Goal: Check status: Check status

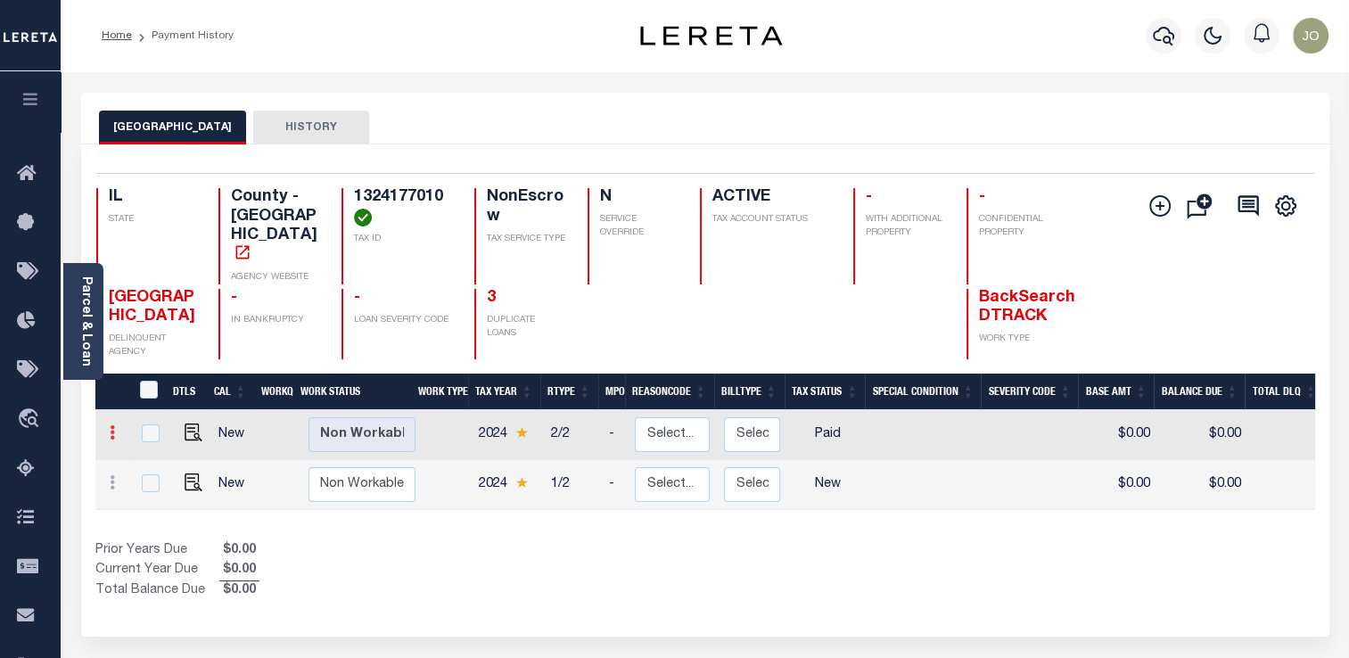
click at [114, 428] on link at bounding box center [113, 435] width 20 height 14
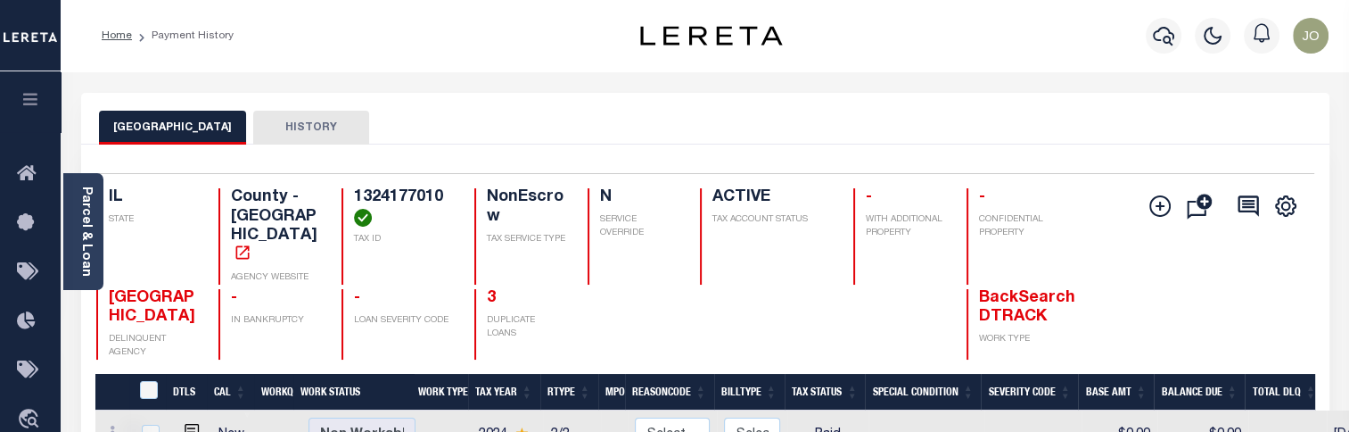
select select "PYD"
type input "$0.00"
type input "08/14/2025"
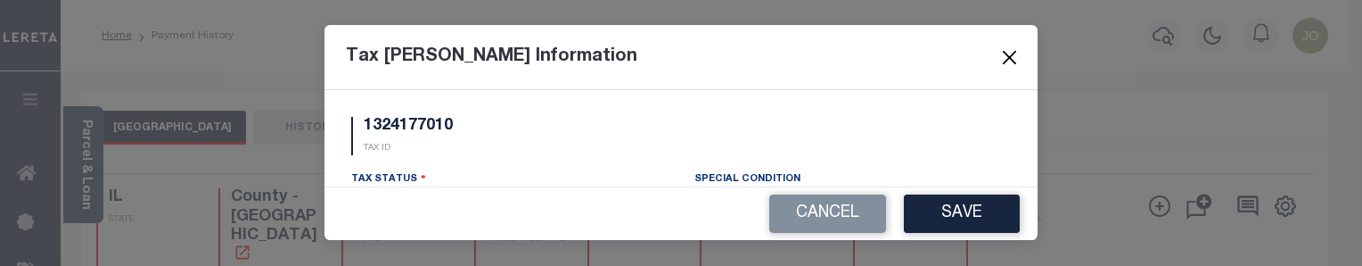
click at [1008, 62] on button "Close" at bounding box center [1010, 56] width 23 height 23
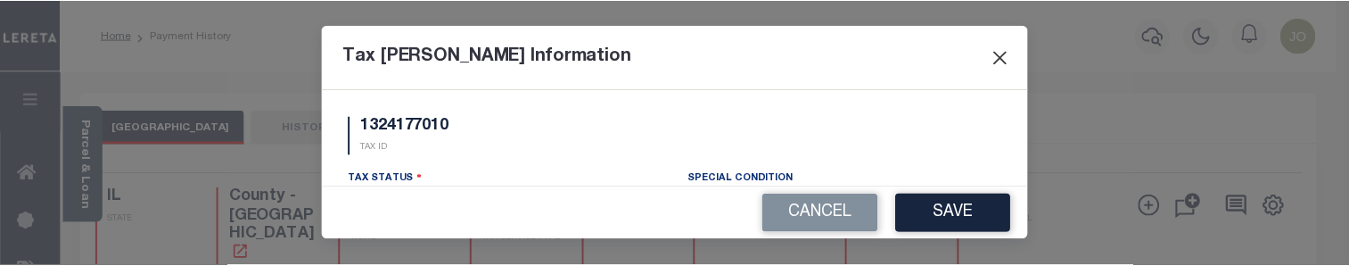
scroll to position [276, 0]
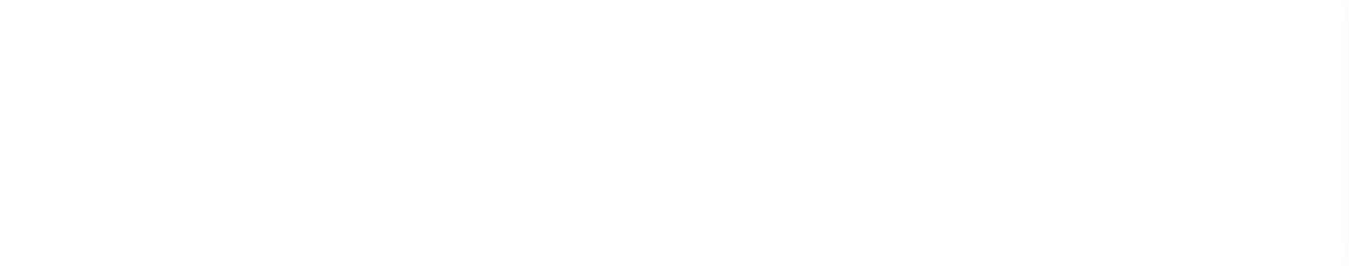
scroll to position [276, 0]
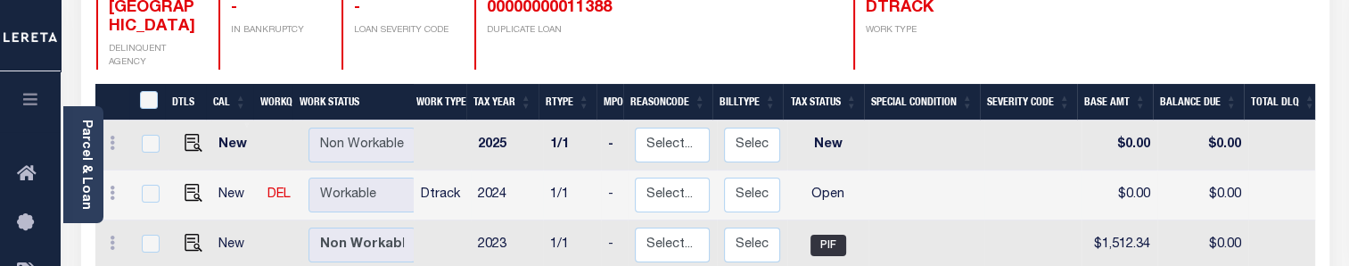
scroll to position [289, 0]
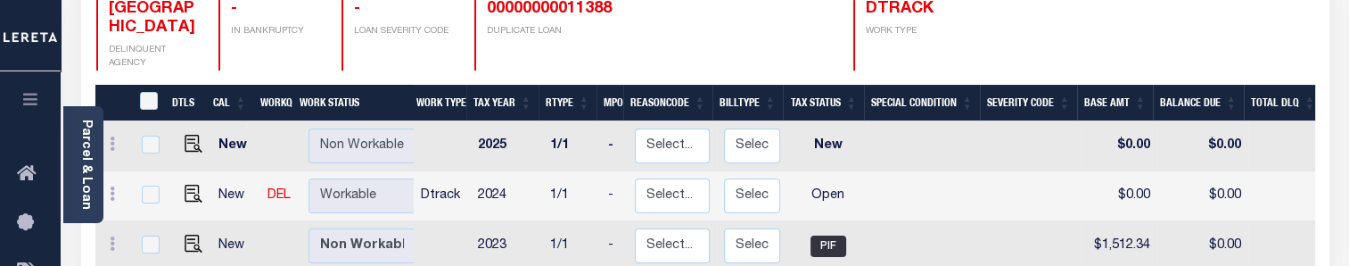
click at [449, 171] on td "Dtrack" at bounding box center [442, 196] width 57 height 50
checkbox input "true"
click at [449, 171] on td "Dtrack" at bounding box center [442, 196] width 57 height 50
checkbox input "false"
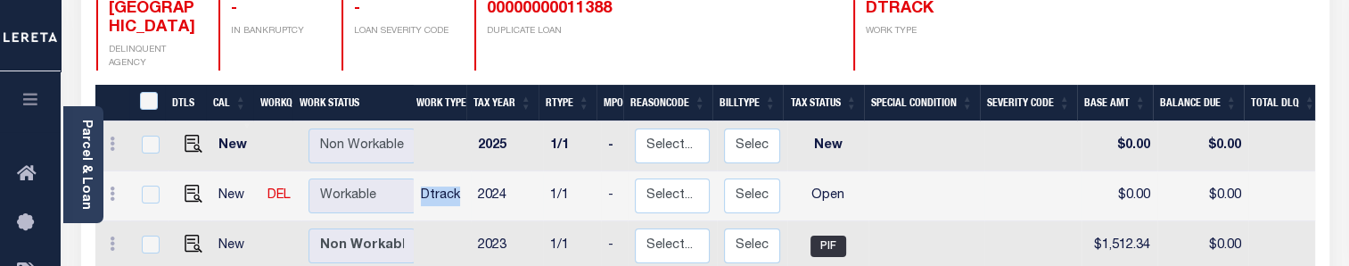
checkbox input "false"
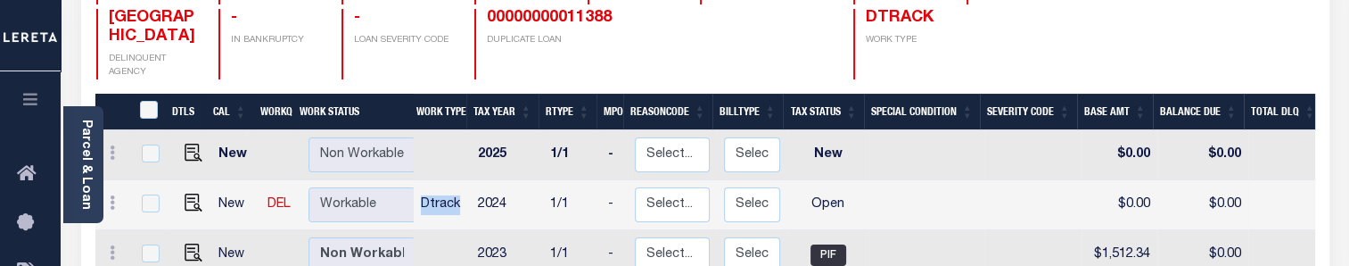
scroll to position [276, 0]
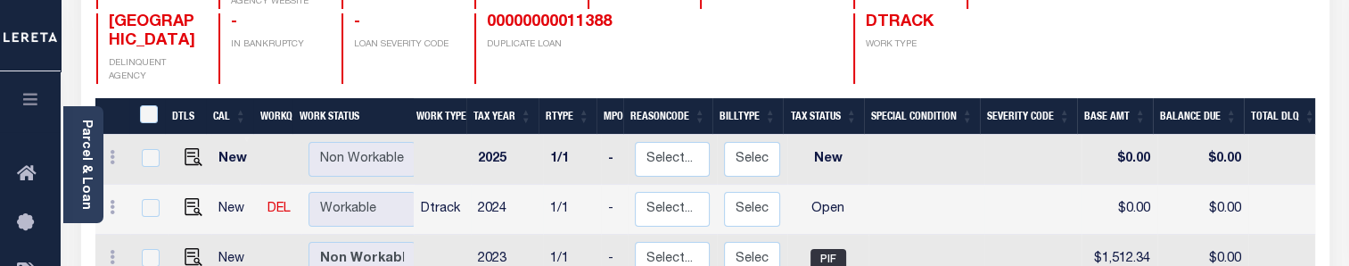
click at [492, 187] on td "2024" at bounding box center [507, 210] width 72 height 50
checkbox input "true"
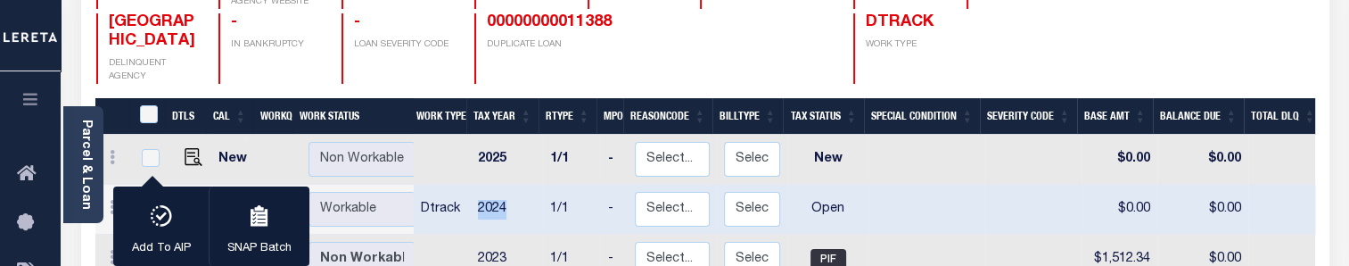
click at [492, 187] on td "2024" at bounding box center [507, 210] width 72 height 50
checkbox input "false"
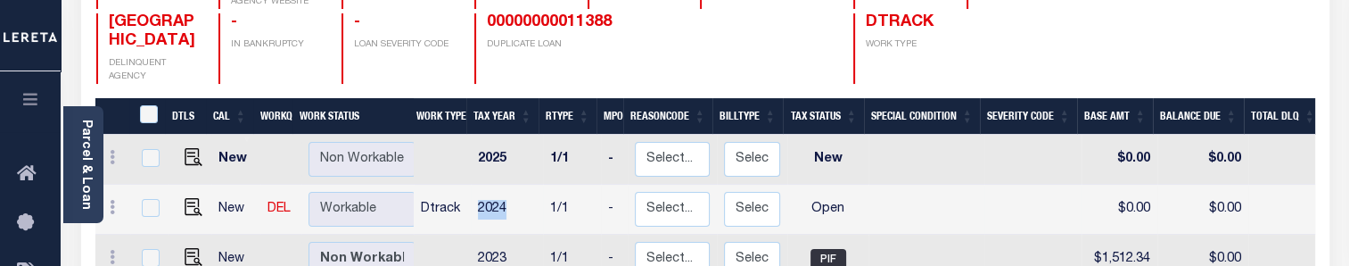
copy td "2024"
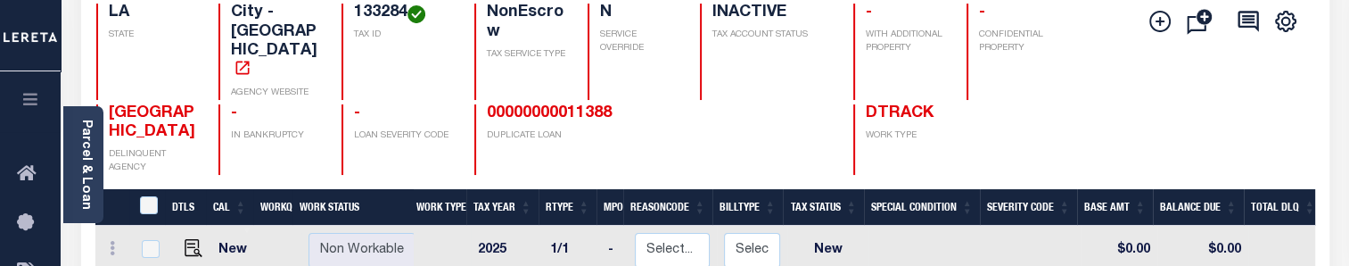
scroll to position [183, 0]
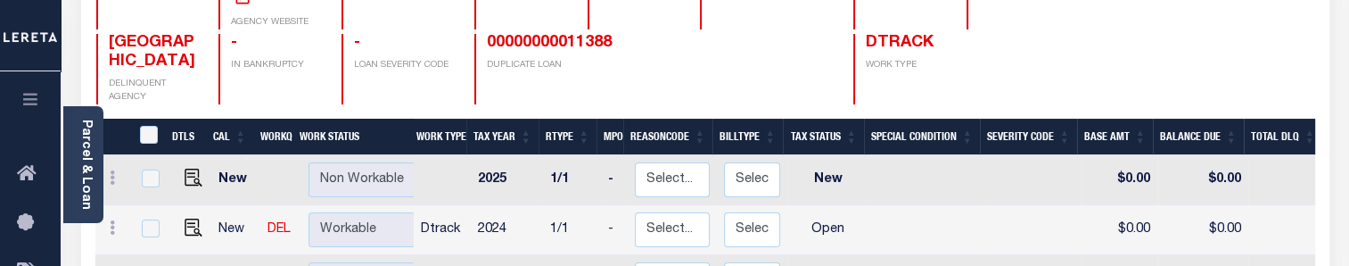
scroll to position [259, 0]
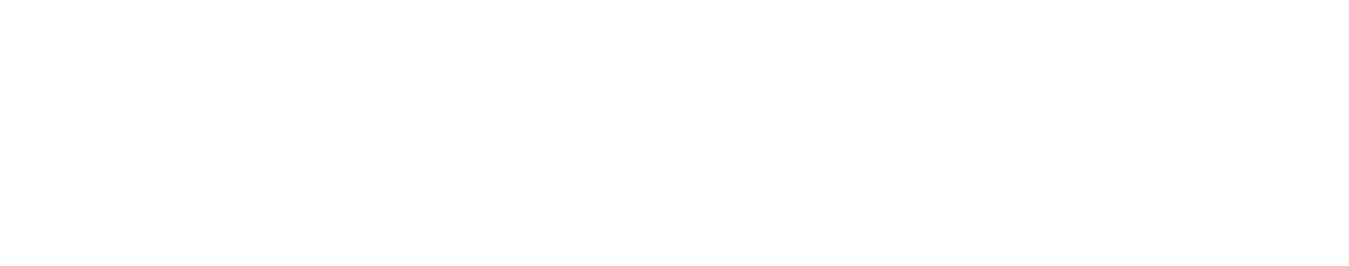
scroll to position [259, 0]
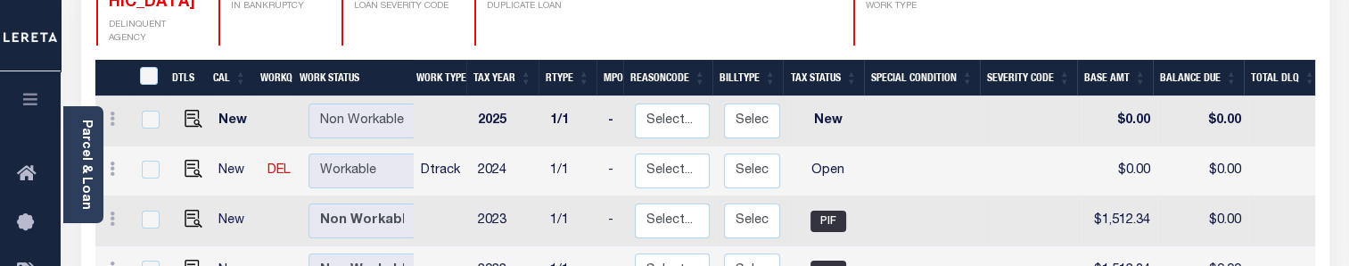
scroll to position [315, 0]
